Goal: Information Seeking & Learning: Learn about a topic

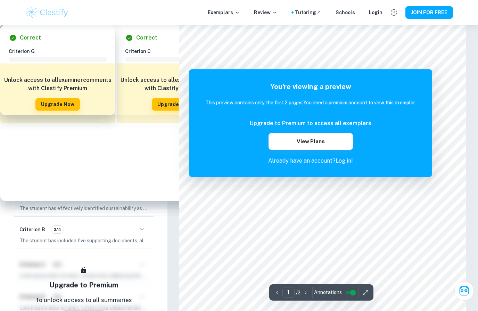
click at [377, 17] on div "Exemplars Review Tutoring Schools Login JOIN FOR FREE" at bounding box center [239, 13] width 444 height 14
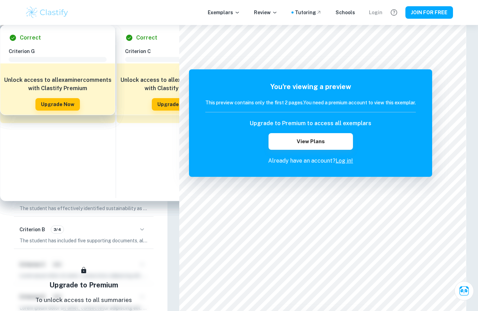
click at [374, 12] on div "Login" at bounding box center [376, 13] width 14 height 8
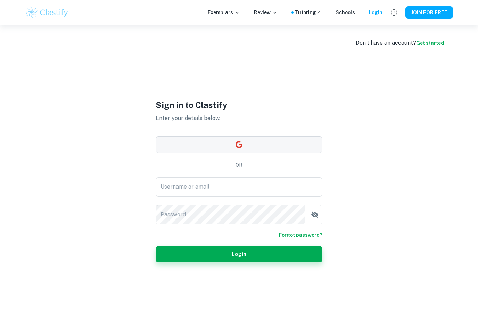
click at [270, 153] on button "button" at bounding box center [238, 144] width 167 height 17
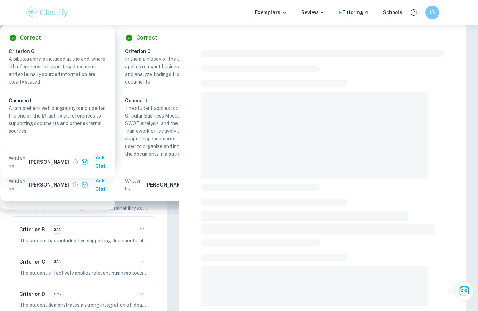
click at [344, 57] on span at bounding box center [322, 53] width 242 height 7
drag, startPoint x: 344, startPoint y: 59, endPoint x: 328, endPoint y: 89, distance: 33.9
click at [344, 59] on main "Correct Criterion A The key concept identified is either change, creativity, et…" at bounding box center [322, 227] width 310 height 405
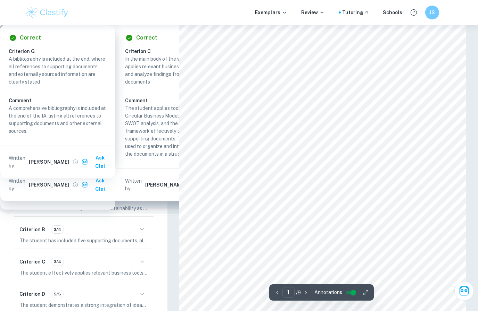
drag, startPoint x: 328, startPoint y: 89, endPoint x: 313, endPoint y: 113, distance: 28.6
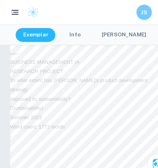
scroll to position [197, 0]
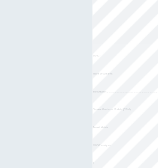
scroll to position [129, 0]
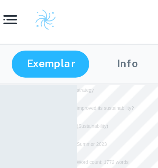
click at [30, 4] on div "JS" at bounding box center [79, 11] width 158 height 14
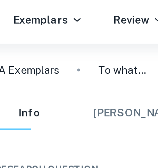
type input "1"
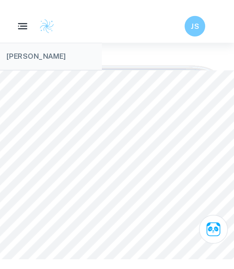
scroll to position [0, 17]
